Goal: Task Accomplishment & Management: Manage account settings

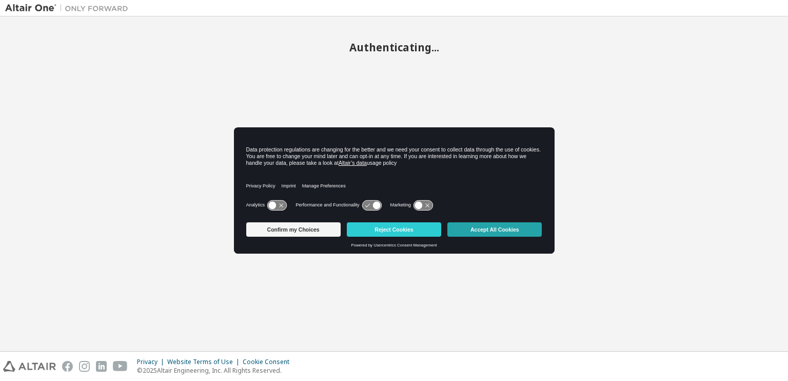
click at [489, 232] on button "Accept All Cookies" at bounding box center [494, 229] width 94 height 14
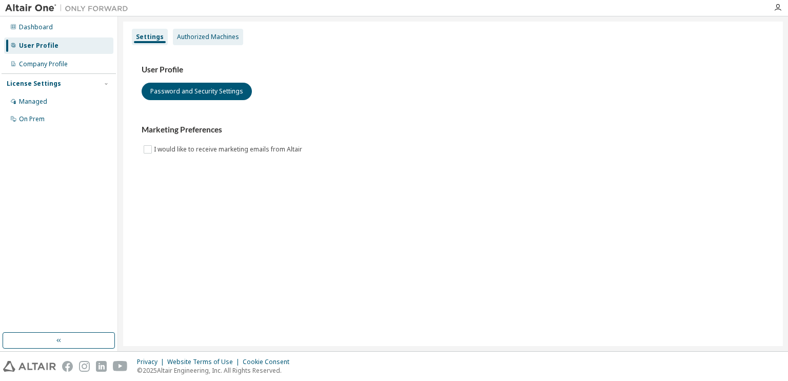
click at [215, 39] on div "Authorized Machines" at bounding box center [208, 37] width 62 height 8
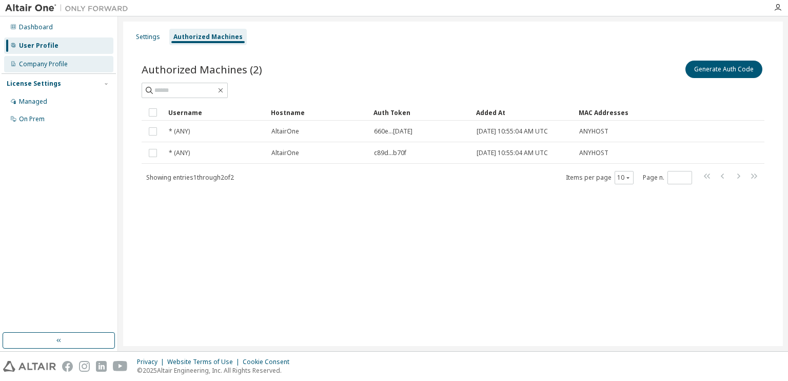
click at [52, 67] on div "Company Profile" at bounding box center [43, 64] width 49 height 8
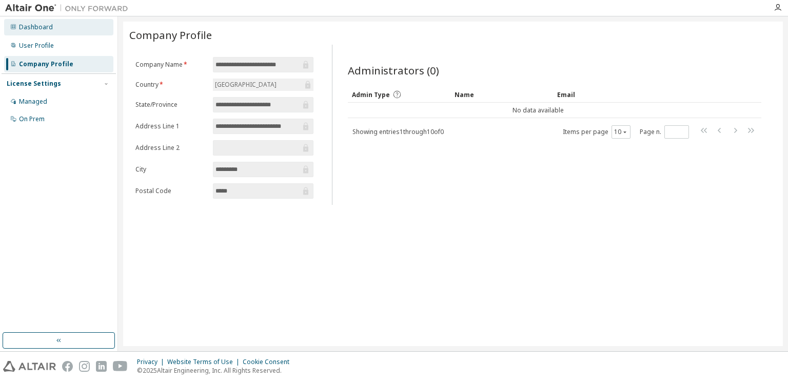
click at [48, 33] on div "Dashboard" at bounding box center [58, 27] width 109 height 16
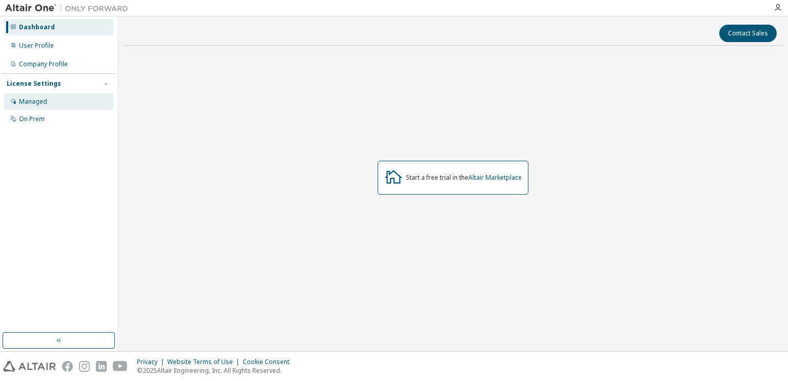
click at [57, 100] on div "Managed" at bounding box center [58, 101] width 109 height 16
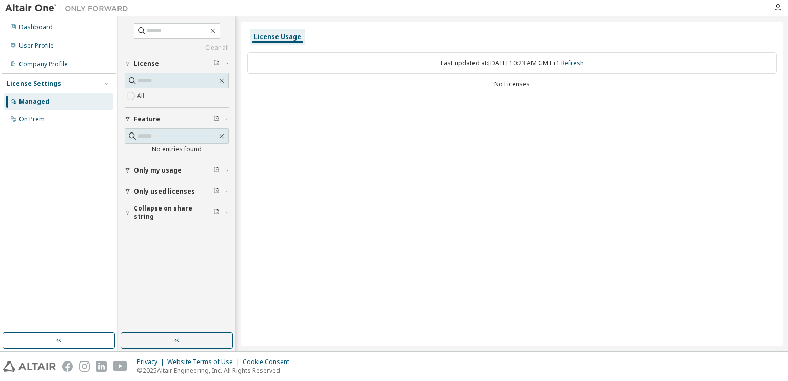
click at [36, 6] on img at bounding box center [69, 8] width 128 height 10
click at [88, 13] on img at bounding box center [69, 8] width 128 height 10
click at [71, 38] on div "User Profile" at bounding box center [58, 45] width 109 height 16
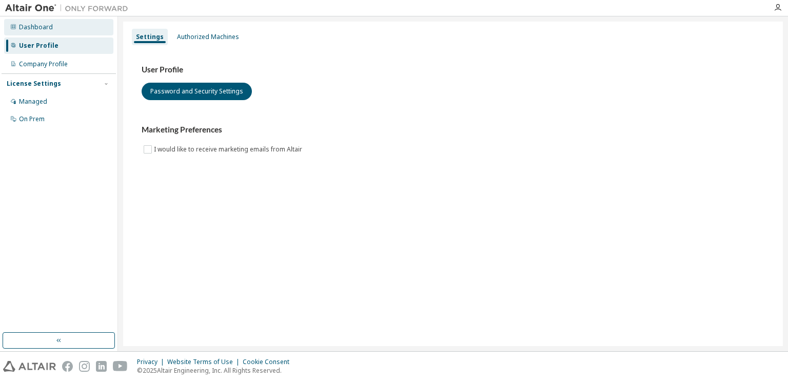
click at [74, 26] on div "Dashboard" at bounding box center [58, 27] width 109 height 16
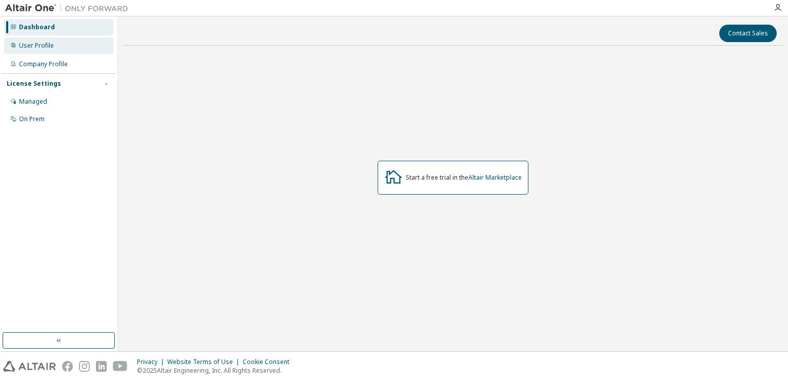
click at [73, 44] on div "User Profile" at bounding box center [58, 45] width 109 height 16
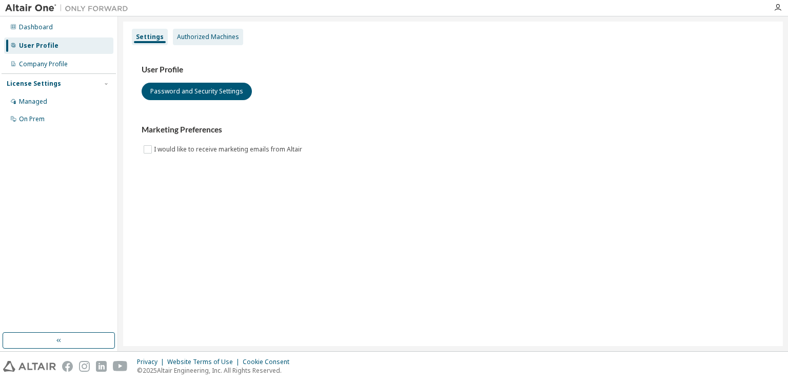
click at [177, 44] on div "Authorized Machines" at bounding box center [208, 37] width 70 height 16
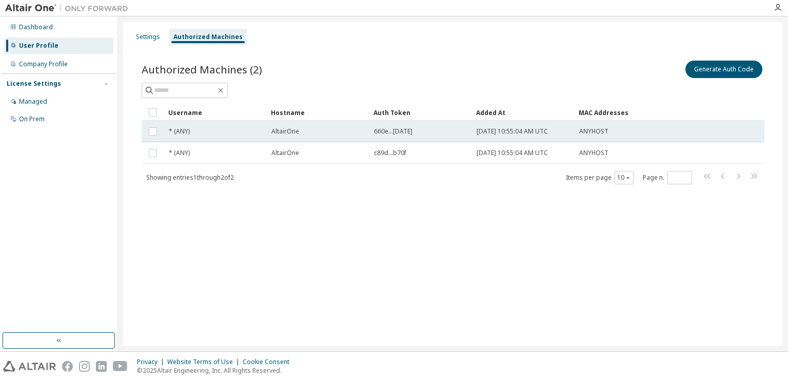
click at [183, 138] on td "* (ANY)" at bounding box center [215, 132] width 103 height 22
click at [196, 132] on div "* (ANY)" at bounding box center [215, 131] width 93 height 8
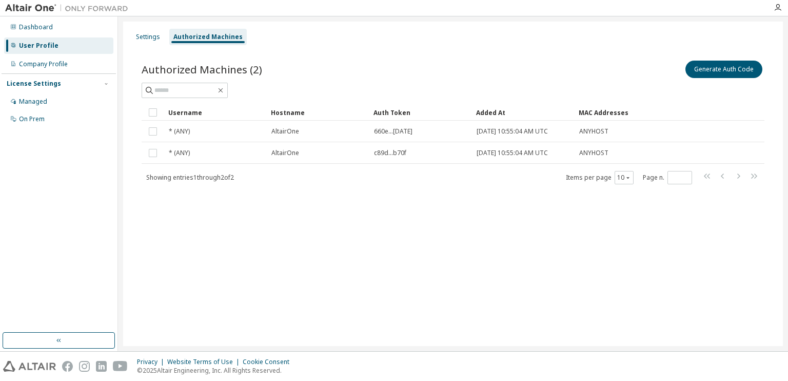
click at [196, 132] on div "* (ANY)" at bounding box center [215, 131] width 93 height 8
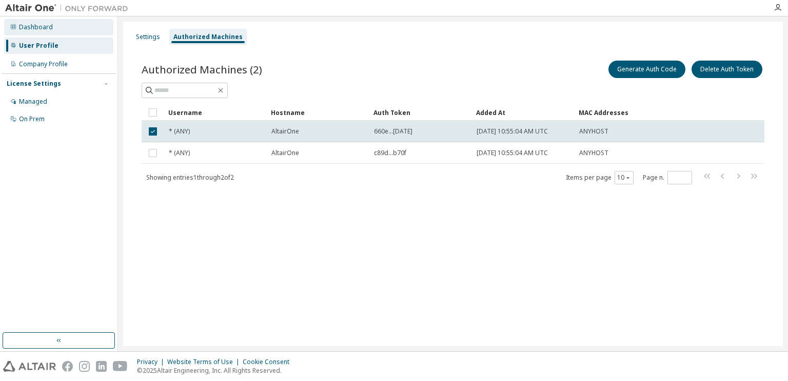
click at [37, 32] on div "Dashboard" at bounding box center [58, 27] width 109 height 16
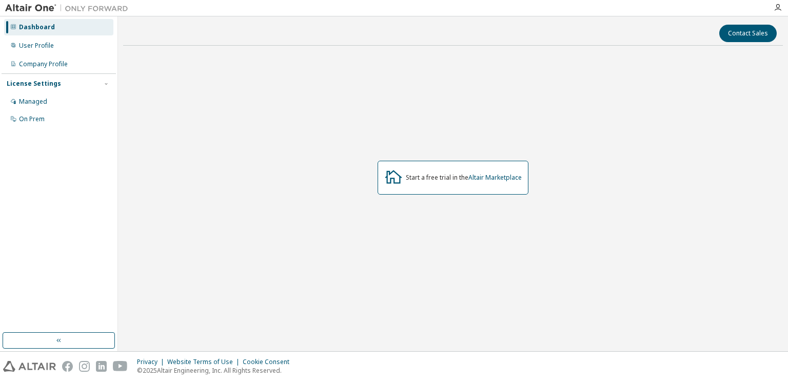
click at [421, 167] on div "Start a free trial in the Altair Marketplace" at bounding box center [453, 178] width 151 height 34
click at [442, 182] on div "Start a free trial in the Altair Marketplace" at bounding box center [453, 178] width 151 height 34
click at [470, 178] on link "Altair Marketplace" at bounding box center [495, 177] width 53 height 9
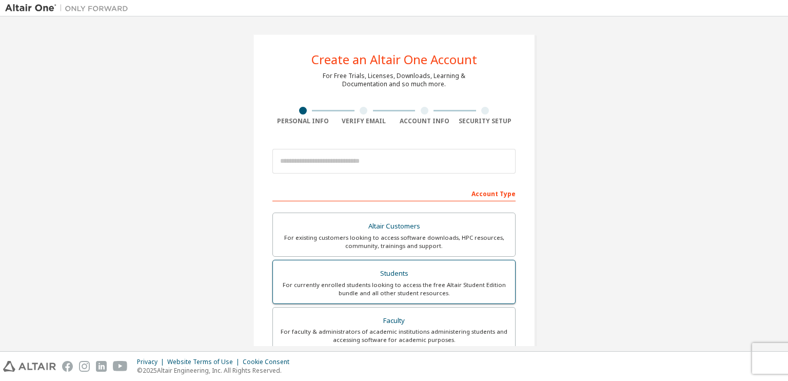
click at [394, 287] on div "For currently enrolled students looking to access the free Altair Student Editi…" at bounding box center [394, 289] width 230 height 16
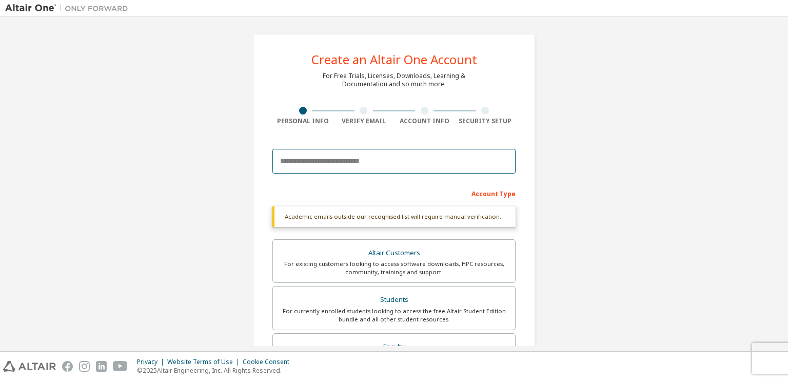
click at [353, 166] on input "email" at bounding box center [393, 161] width 243 height 25
click at [354, 150] on input "email" at bounding box center [393, 161] width 243 height 25
type input "**********"
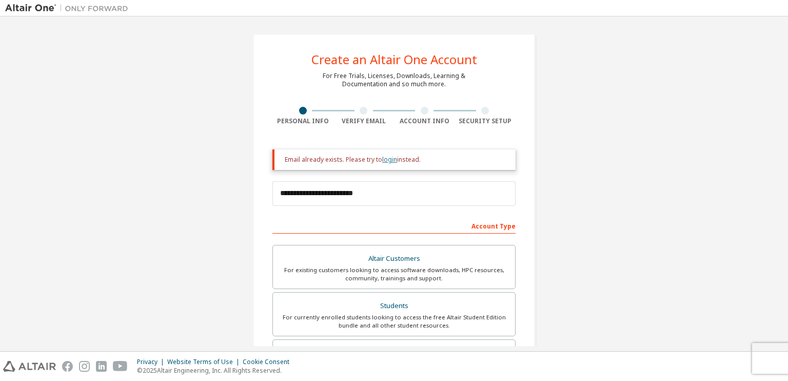
click at [391, 162] on link "login" at bounding box center [389, 159] width 15 height 9
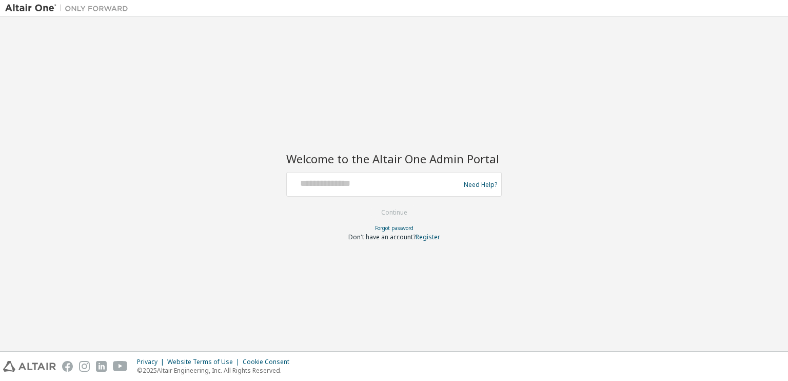
click at [370, 172] on div "Need Help?" at bounding box center [394, 184] width 216 height 25
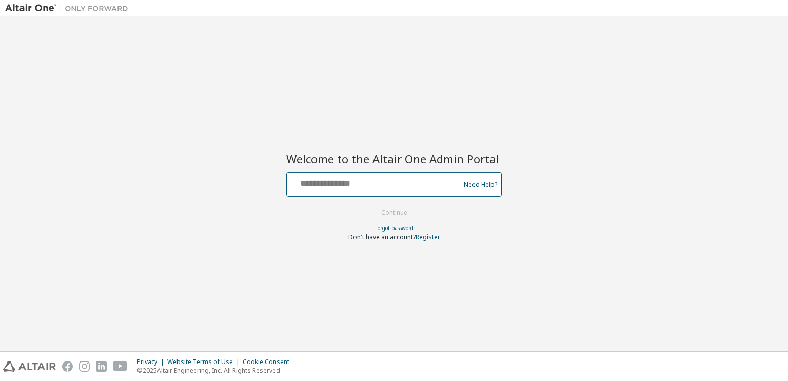
click at [359, 176] on input "text" at bounding box center [375, 181] width 168 height 15
type input "**********"
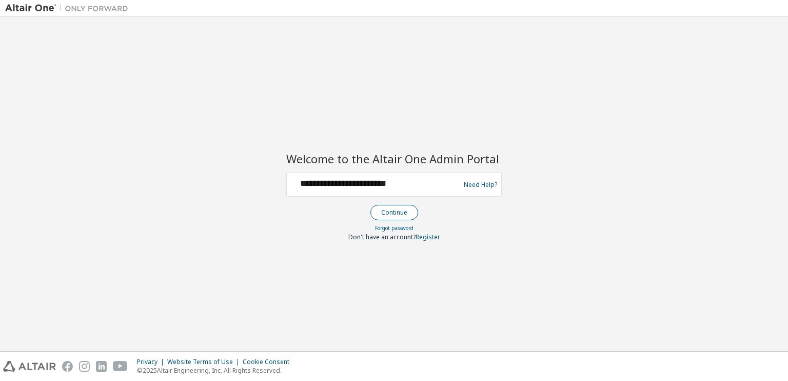
click at [393, 211] on button "Continue" at bounding box center [395, 212] width 48 height 15
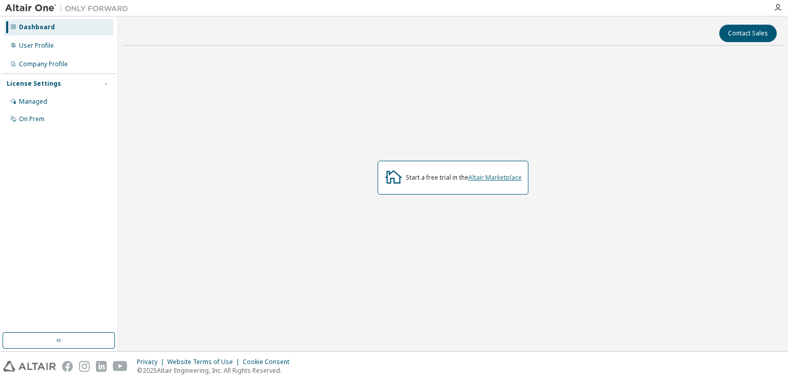
click at [484, 178] on link "Altair Marketplace" at bounding box center [495, 177] width 53 height 9
click at [45, 42] on div "User Profile" at bounding box center [36, 46] width 35 height 8
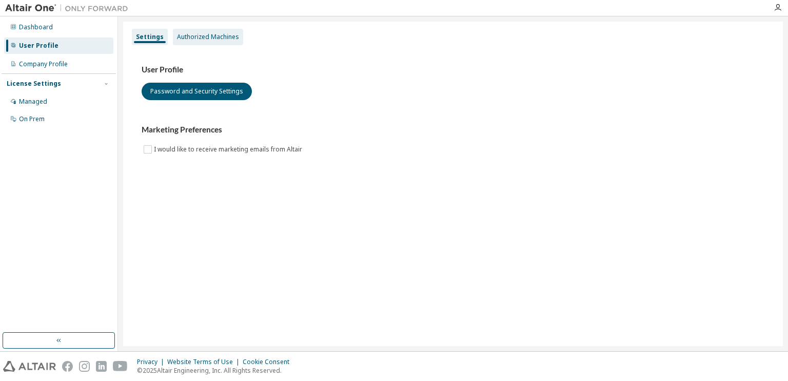
click at [222, 42] on div "Authorized Machines" at bounding box center [208, 37] width 70 height 16
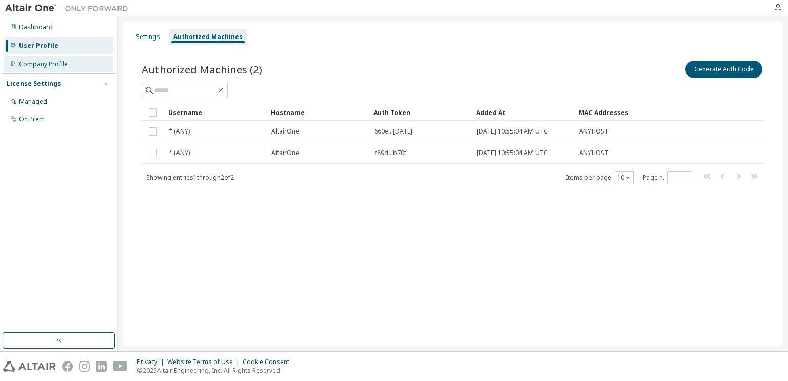
click at [84, 62] on div "Company Profile" at bounding box center [58, 64] width 109 height 16
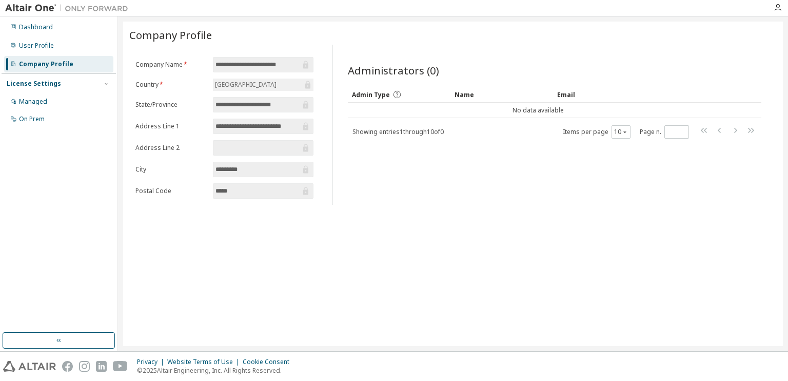
click at [231, 106] on input "**********" at bounding box center [258, 105] width 85 height 10
click at [245, 60] on input "**********" at bounding box center [258, 65] width 85 height 10
click at [65, 96] on div "Managed" at bounding box center [58, 101] width 109 height 16
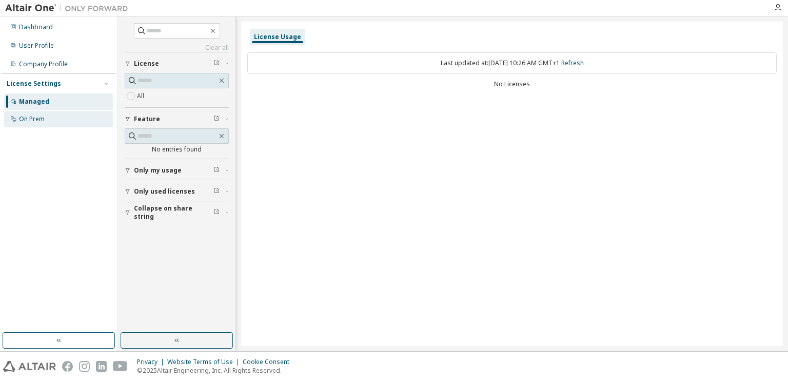
click at [63, 115] on div "On Prem" at bounding box center [58, 119] width 109 height 16
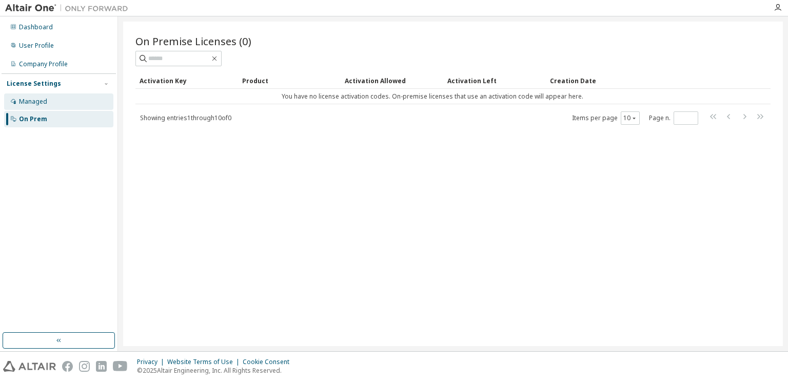
click at [43, 102] on div "Managed" at bounding box center [33, 102] width 28 height 8
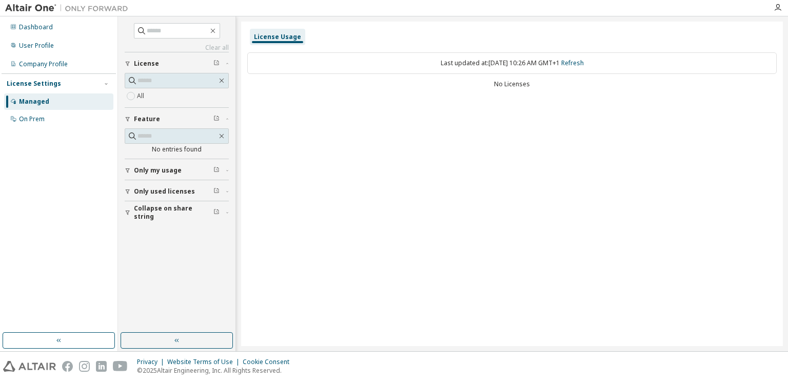
click at [49, 4] on img at bounding box center [69, 8] width 128 height 10
click at [778, 4] on icon "button" at bounding box center [778, 8] width 8 height 8
